Goal: Task Accomplishment & Management: Use online tool/utility

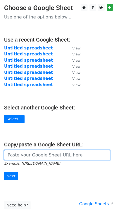
click at [16, 155] on input "url" at bounding box center [57, 155] width 106 height 10
paste input "[URL][DOMAIN_NAME]"
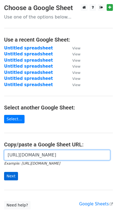
type input "[URL][DOMAIN_NAME]"
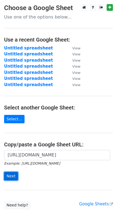
scroll to position [0, 0]
click at [13, 173] on input "Next" at bounding box center [11, 176] width 14 height 8
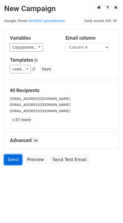
click at [12, 161] on link "Send" at bounding box center [13, 160] width 18 height 10
